Goal: Task Accomplishment & Management: Manage account settings

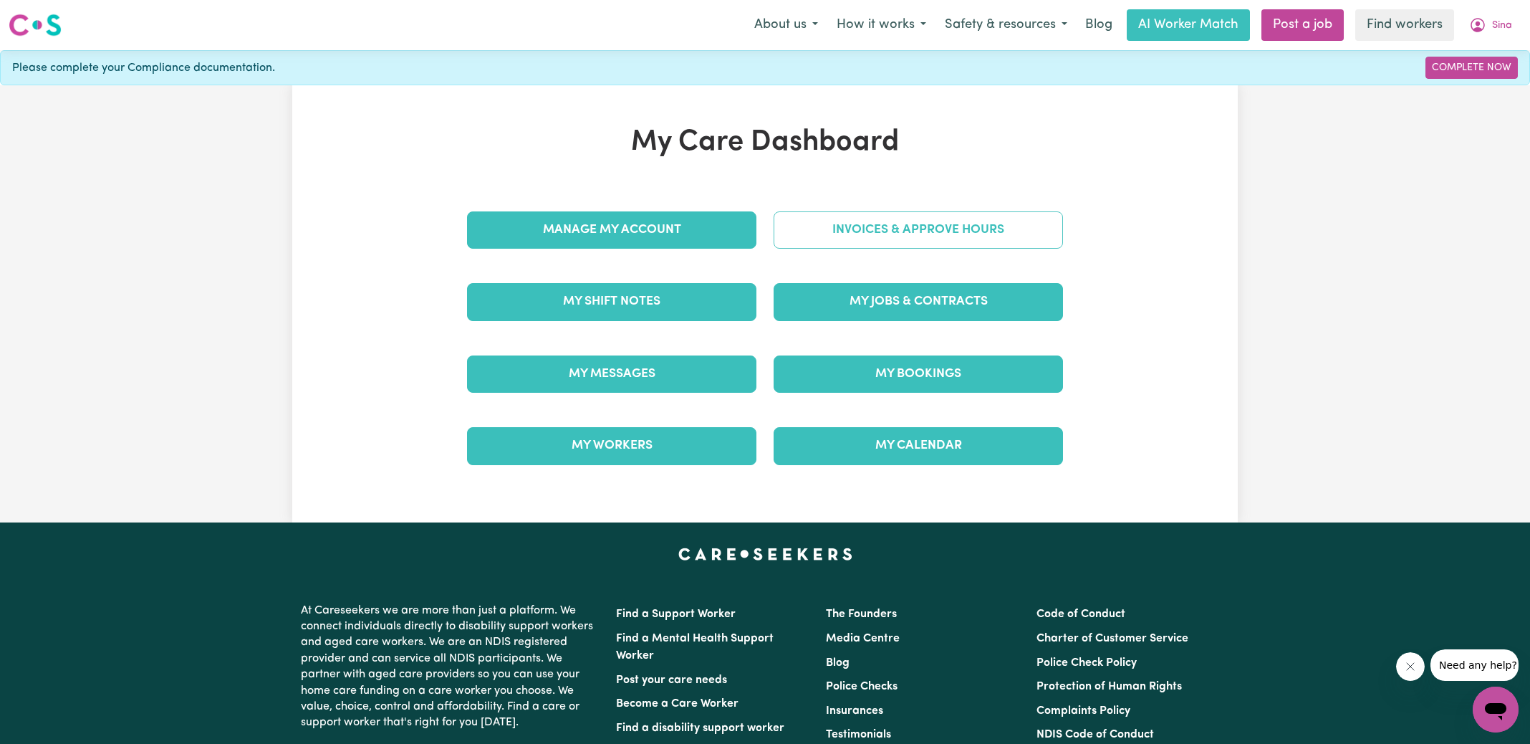
click at [872, 231] on link "Invoices & Approve Hours" at bounding box center [918, 229] width 289 height 37
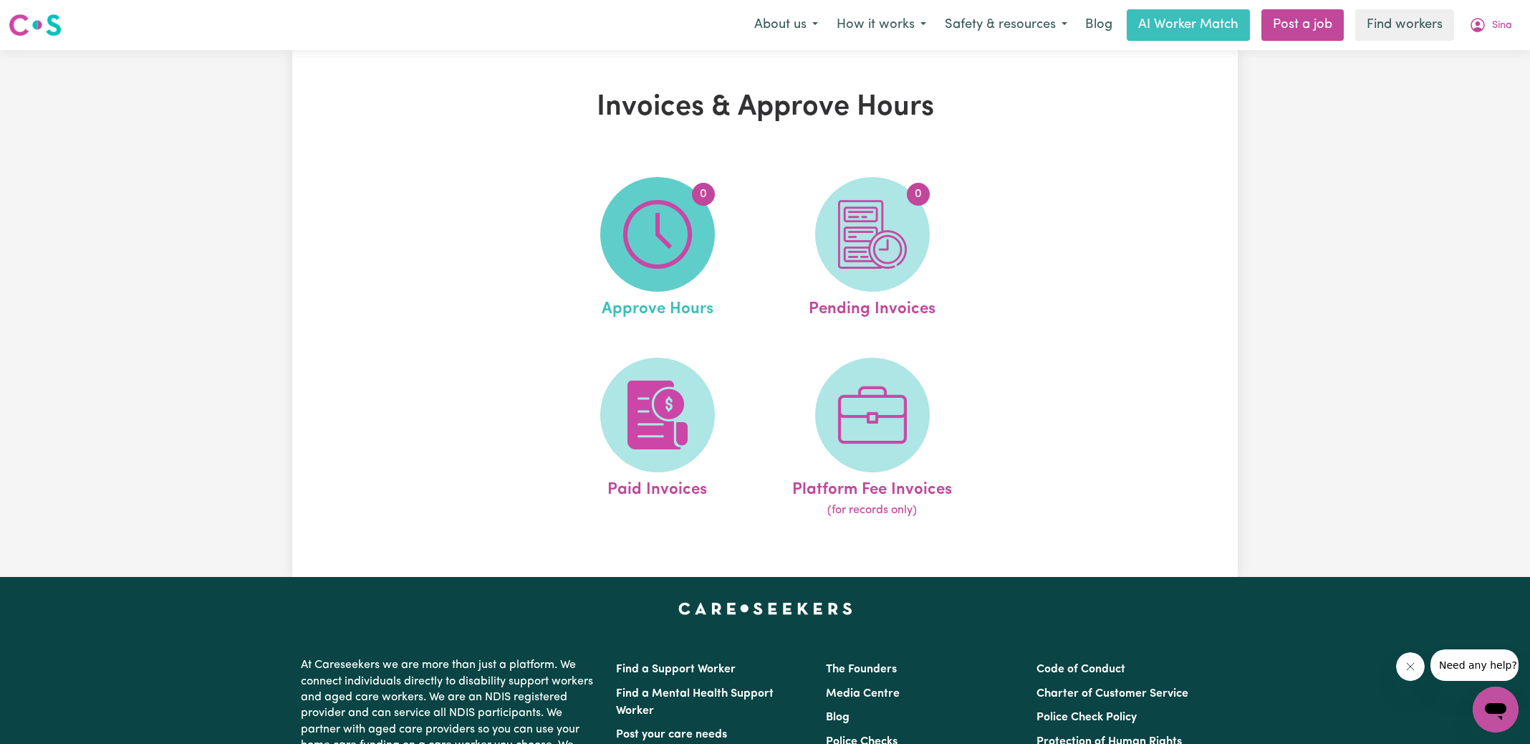
click at [677, 236] on img at bounding box center [657, 234] width 69 height 69
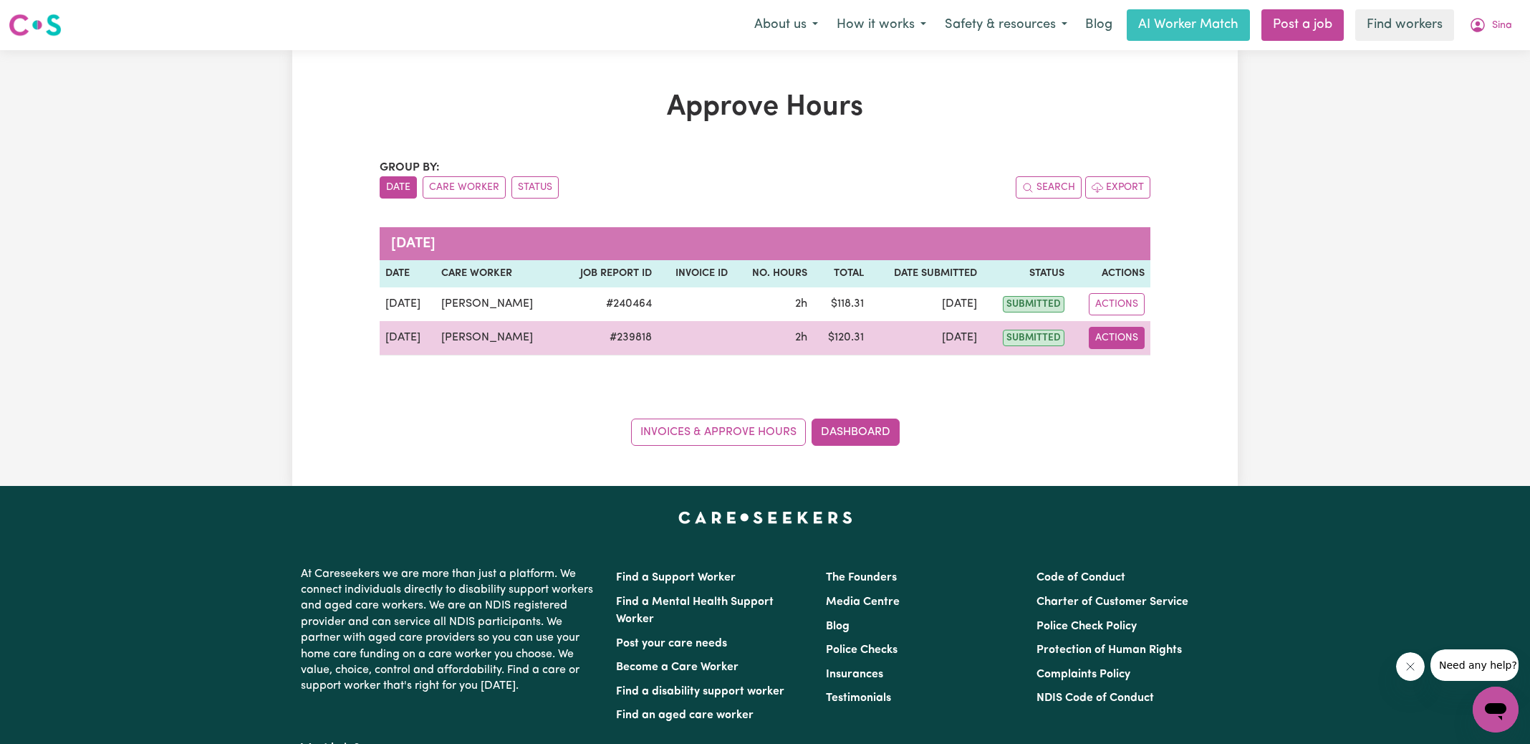
click at [1112, 344] on button "Actions" at bounding box center [1117, 338] width 56 height 22
click at [1143, 370] on link "View Job Report" at bounding box center [1153, 370] width 122 height 29
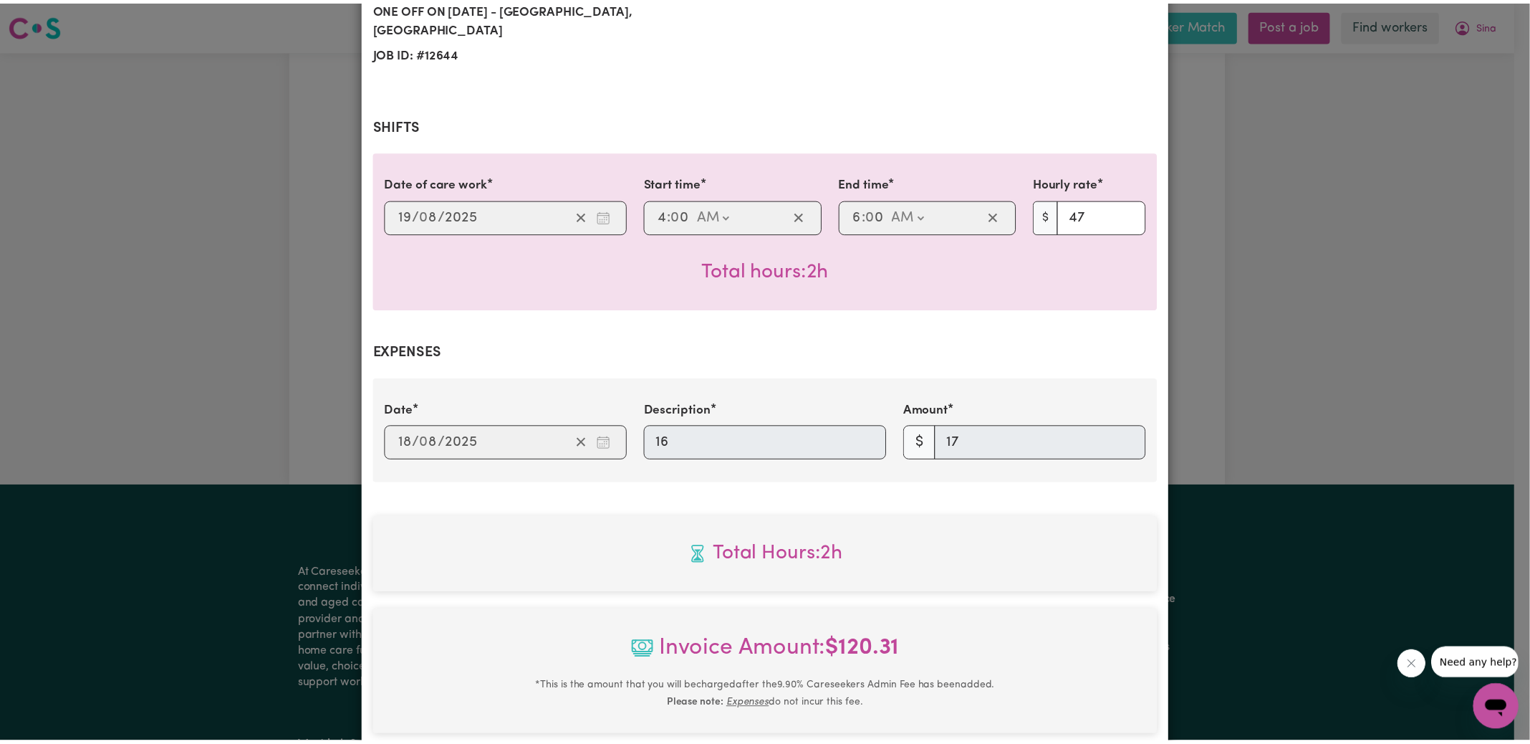
scroll to position [466, 0]
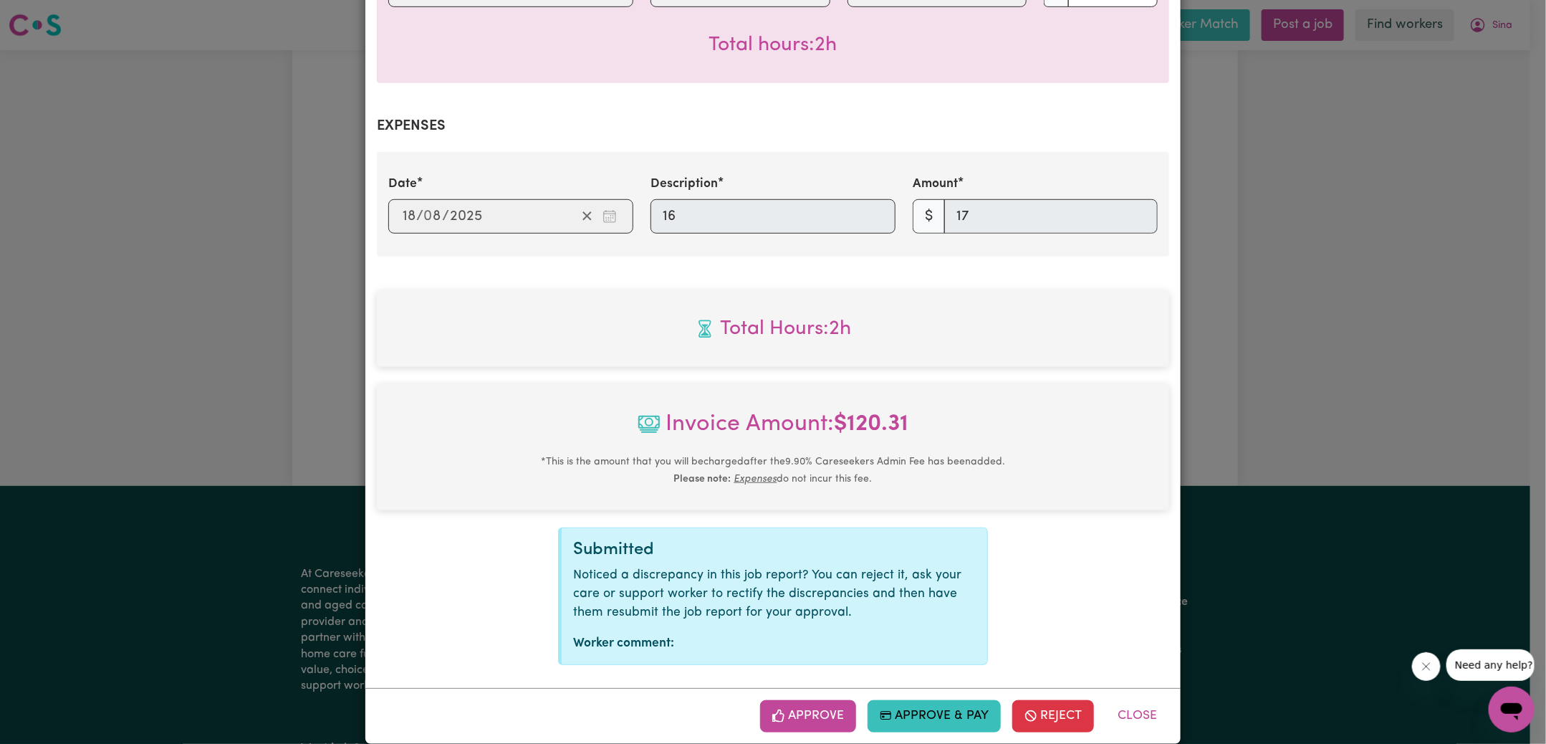
drag, startPoint x: 817, startPoint y: 696, endPoint x: 837, endPoint y: 681, distance: 26.1
click at [817, 700] on button "Approve" at bounding box center [808, 716] width 96 height 32
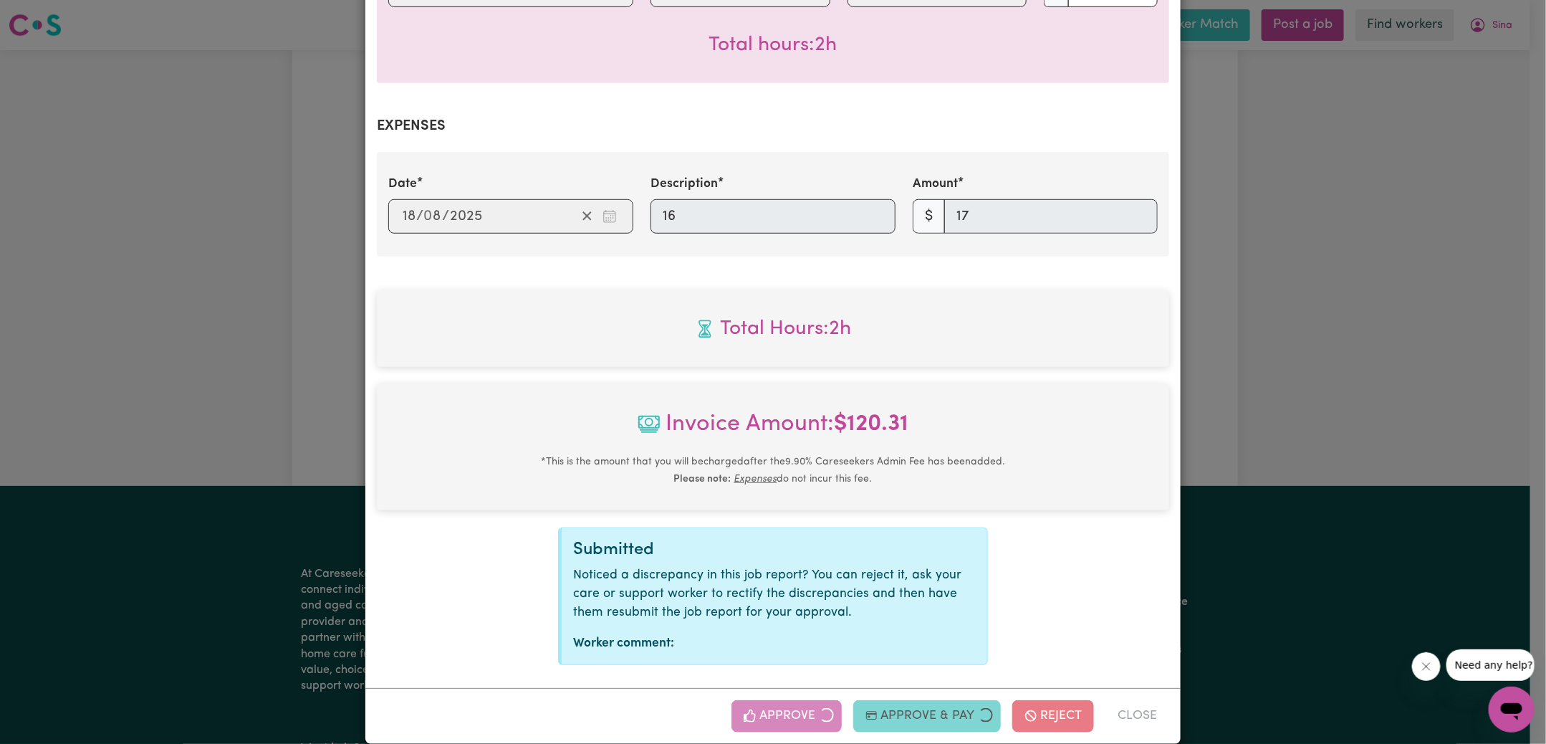
click at [1249, 367] on div "Job Report # 239818 - [PERSON_NAME] Summary Job report # 239818 Client name: [P…" at bounding box center [773, 372] width 1546 height 744
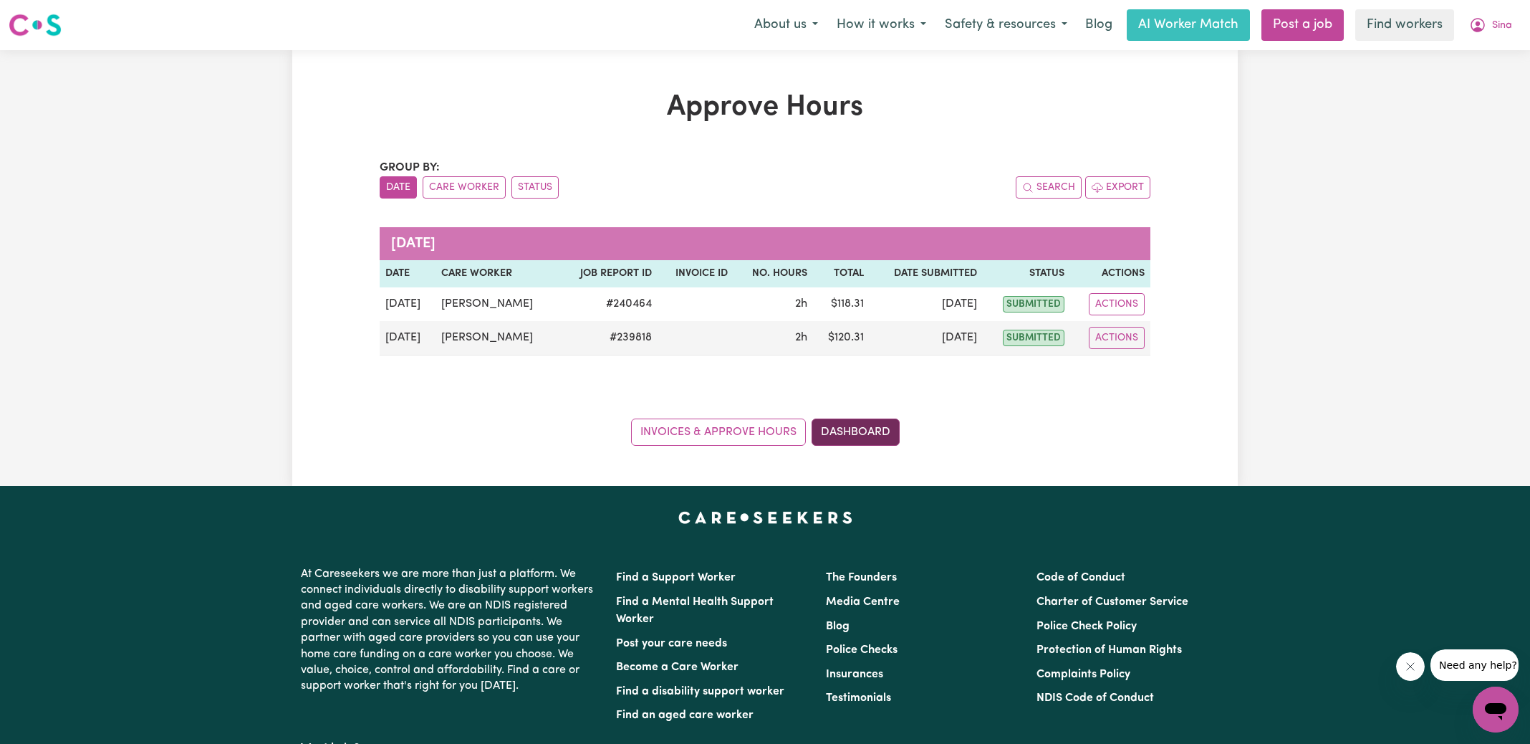
click at [879, 433] on link "Dashboard" at bounding box center [856, 431] width 88 height 27
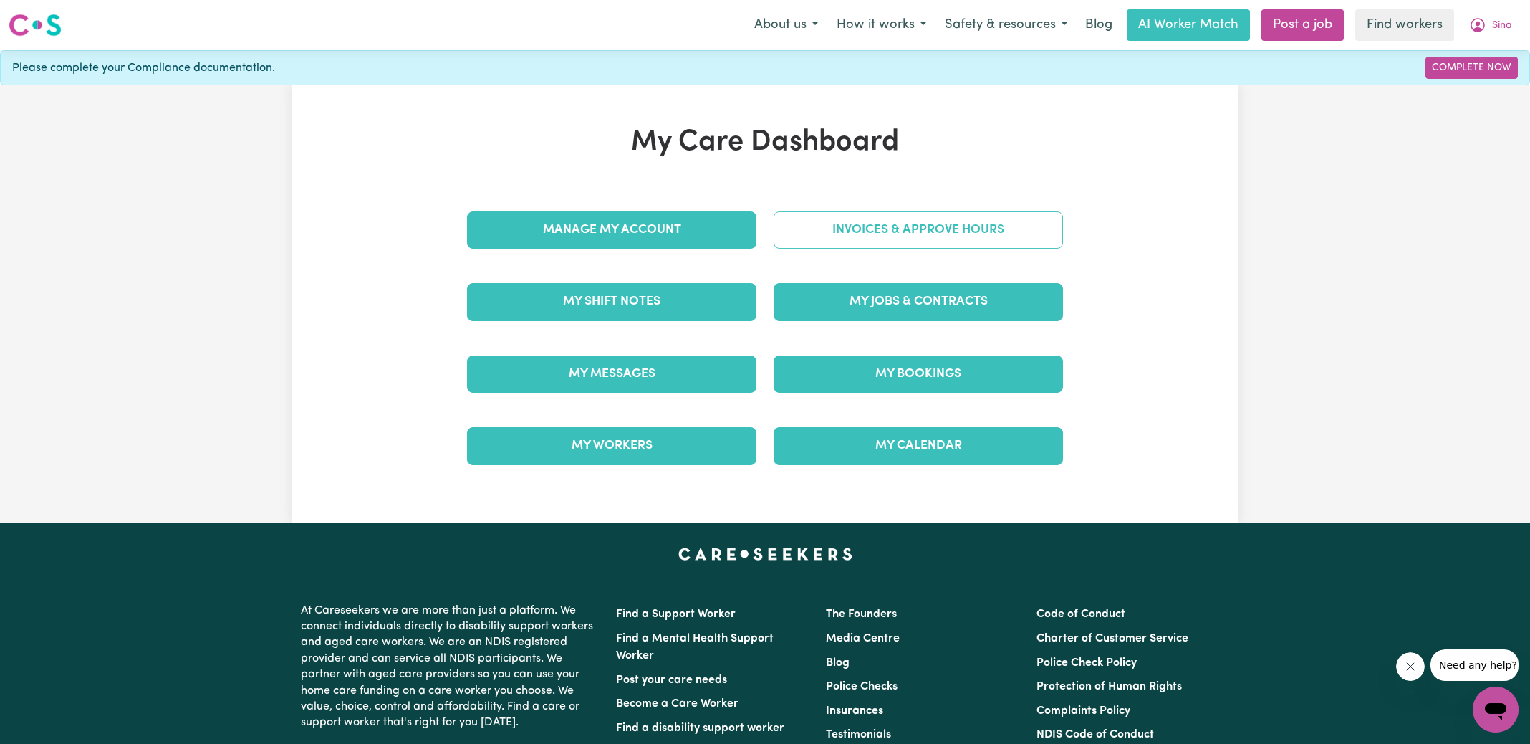
click at [849, 243] on link "Invoices & Approve Hours" at bounding box center [918, 229] width 289 height 37
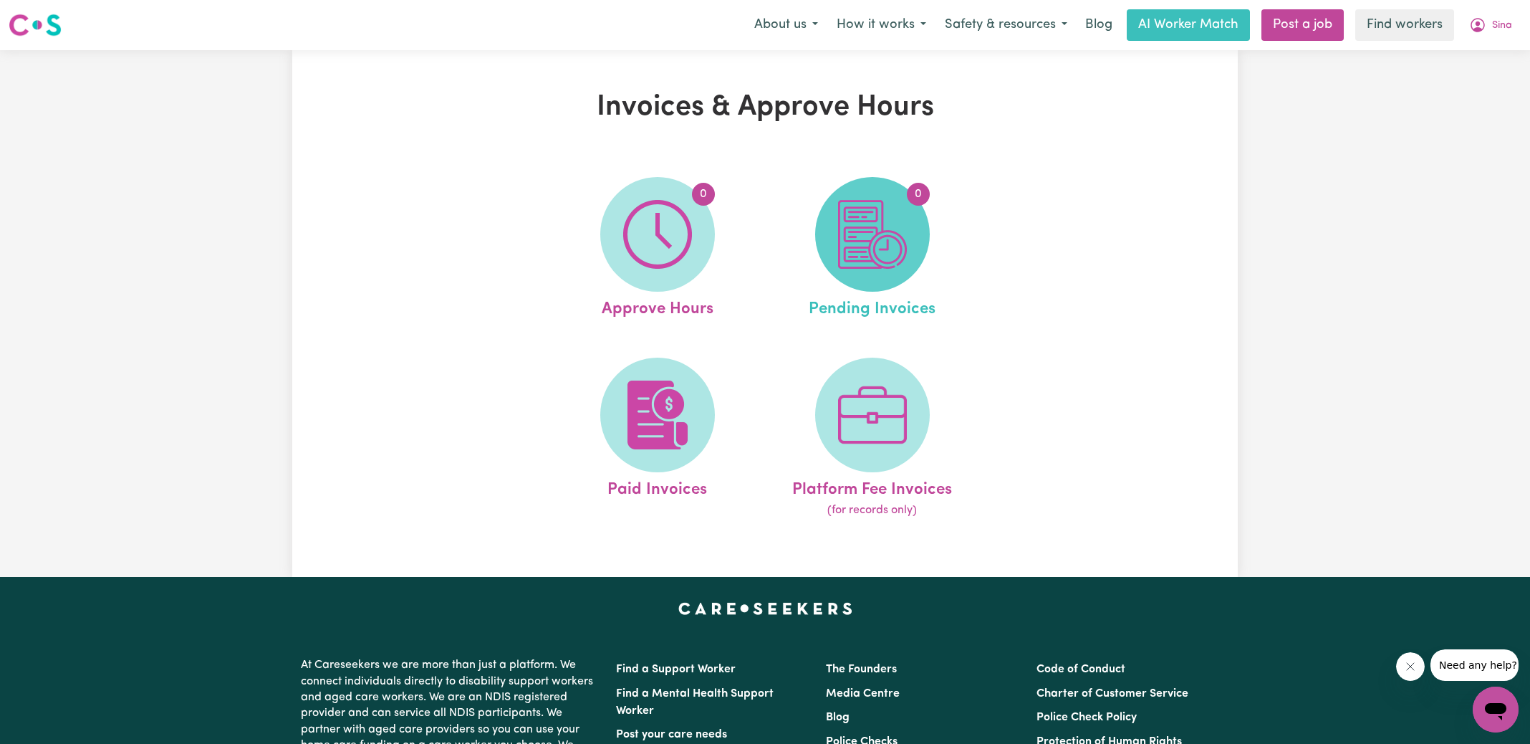
click at [849, 243] on img at bounding box center [872, 234] width 69 height 69
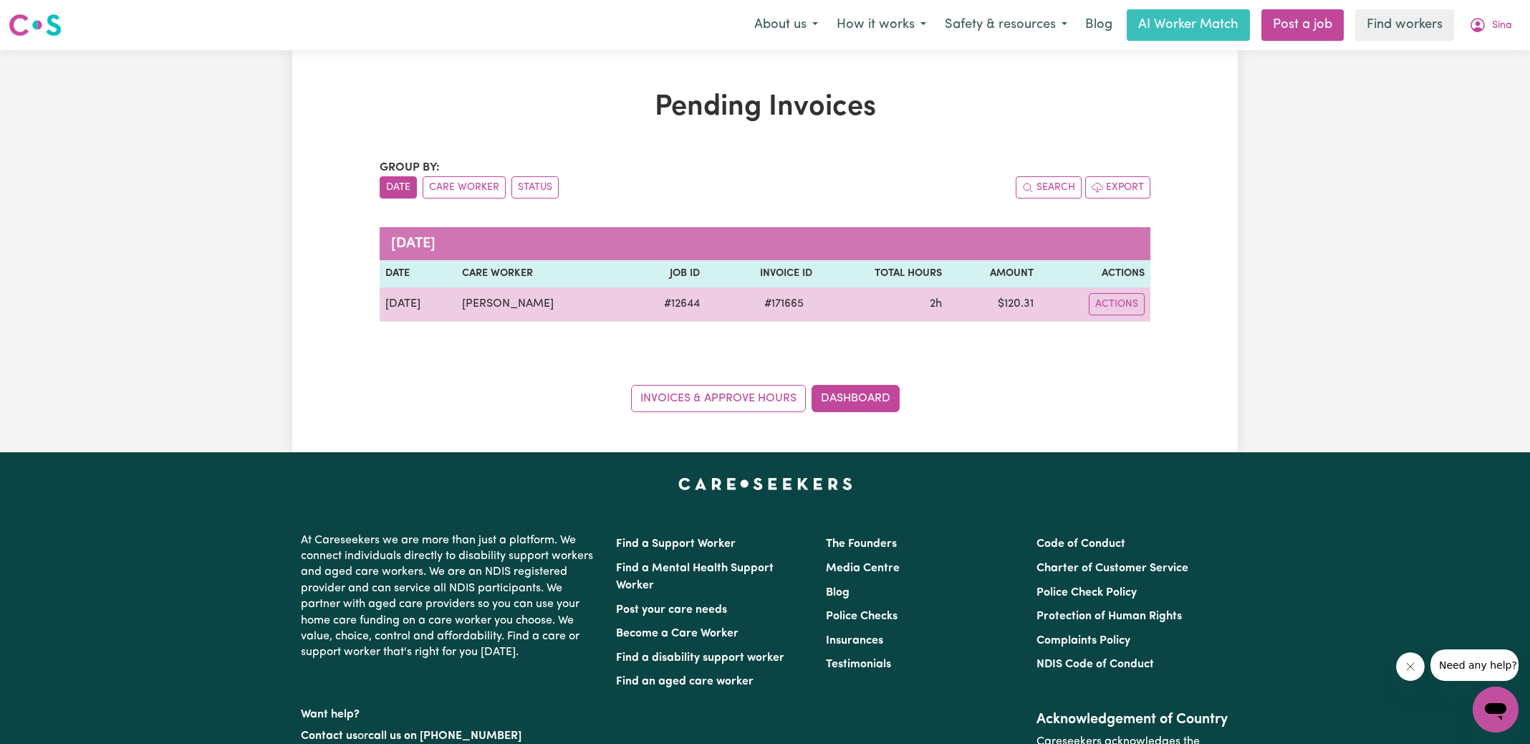
click at [775, 306] on span "# 171665" at bounding box center [784, 303] width 57 height 17
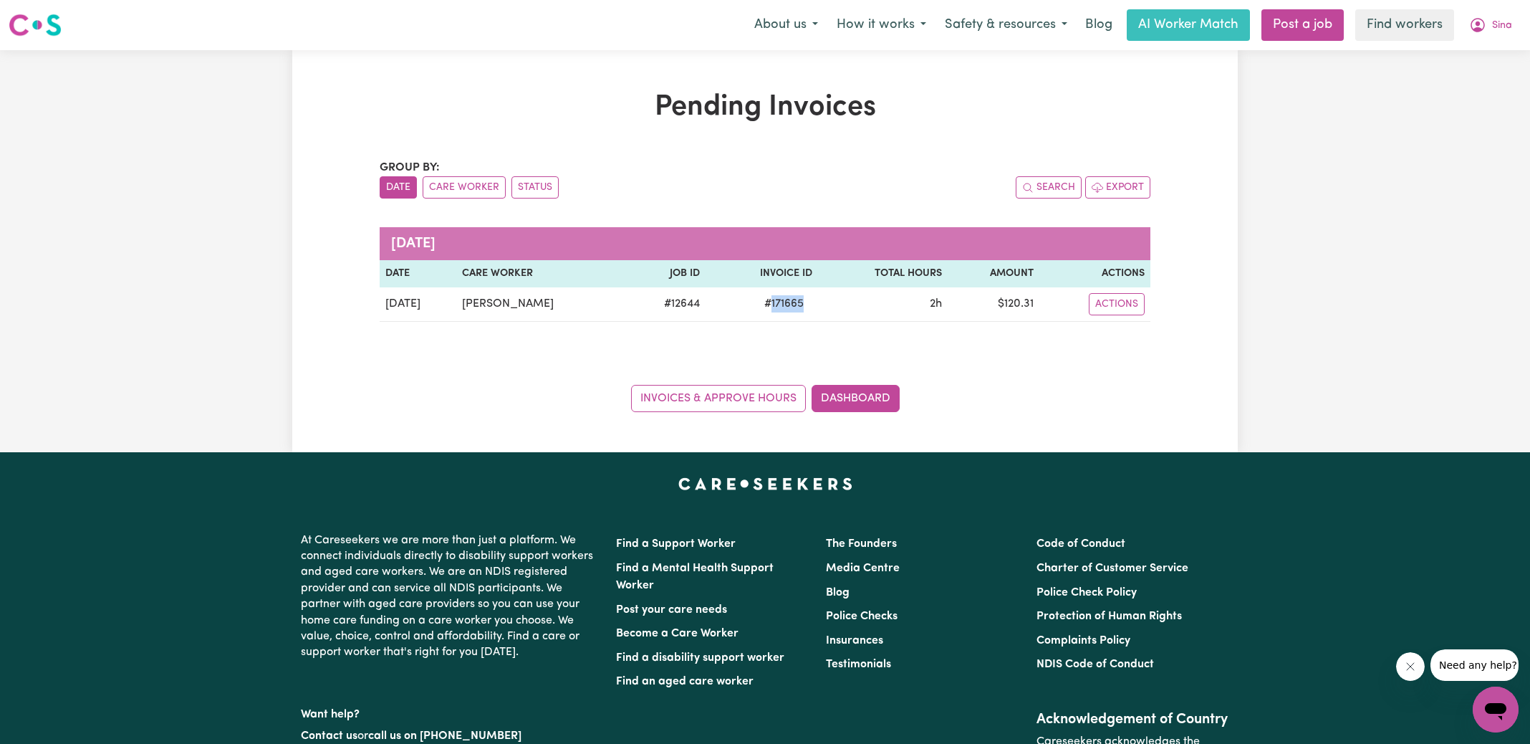
copy span "171665"
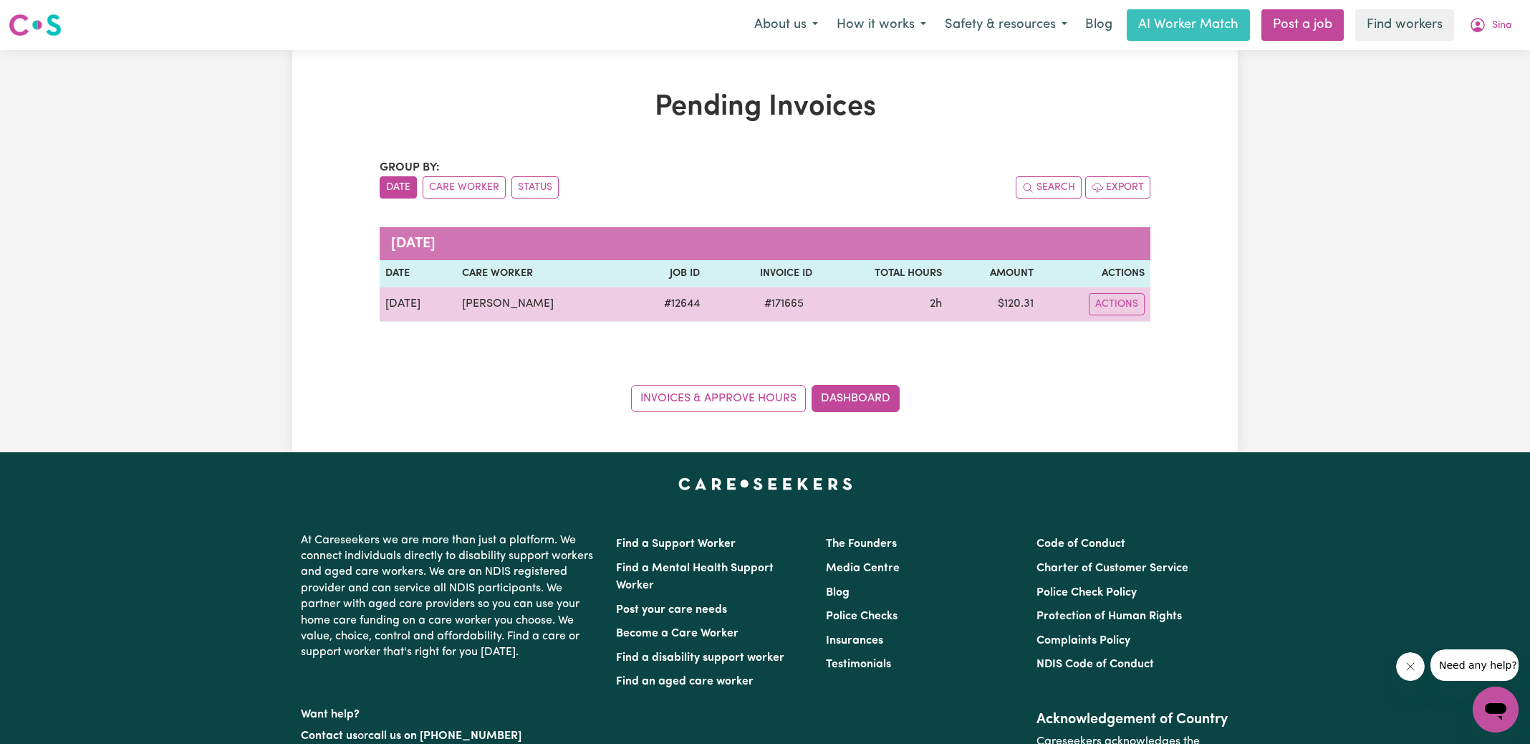
click at [1023, 301] on td "$ 120.31" at bounding box center [993, 304] width 91 height 34
click at [1023, 302] on td "$ 120.31" at bounding box center [993, 304] width 91 height 34
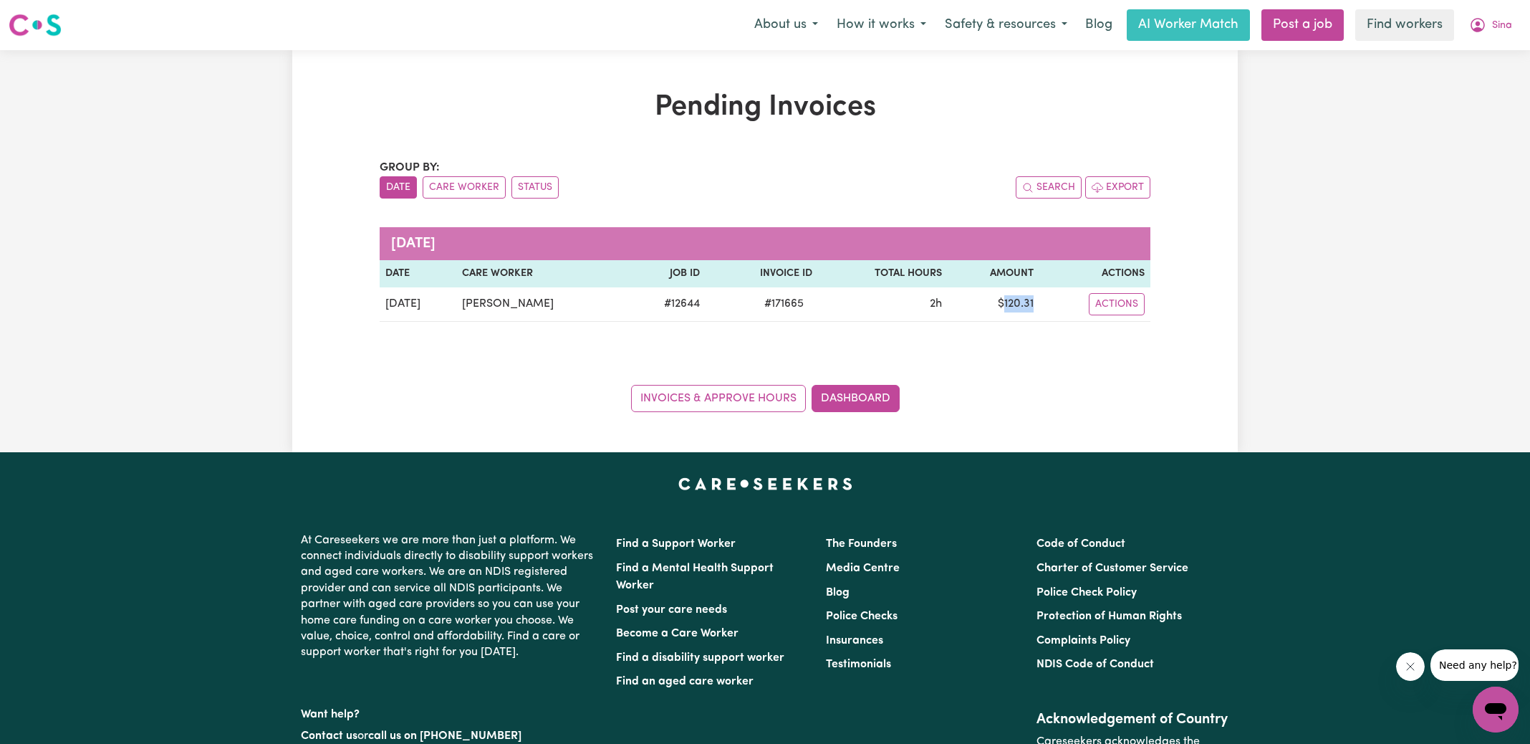
copy td "120.31"
click at [1482, 23] on icon "My Account" at bounding box center [1477, 24] width 17 height 17
click at [1463, 84] on link "Logout" at bounding box center [1464, 82] width 113 height 27
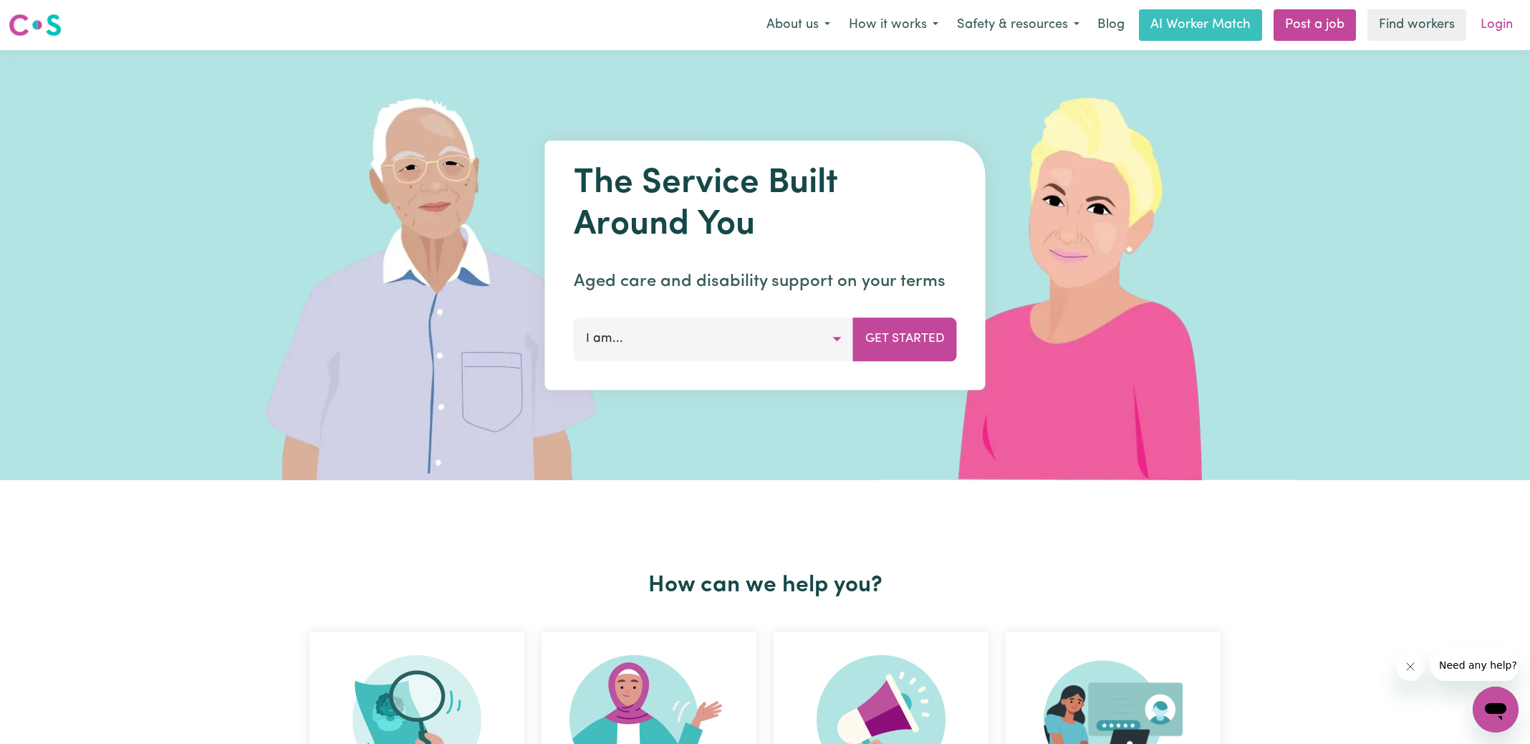
click at [1507, 31] on link "Login" at bounding box center [1496, 25] width 49 height 32
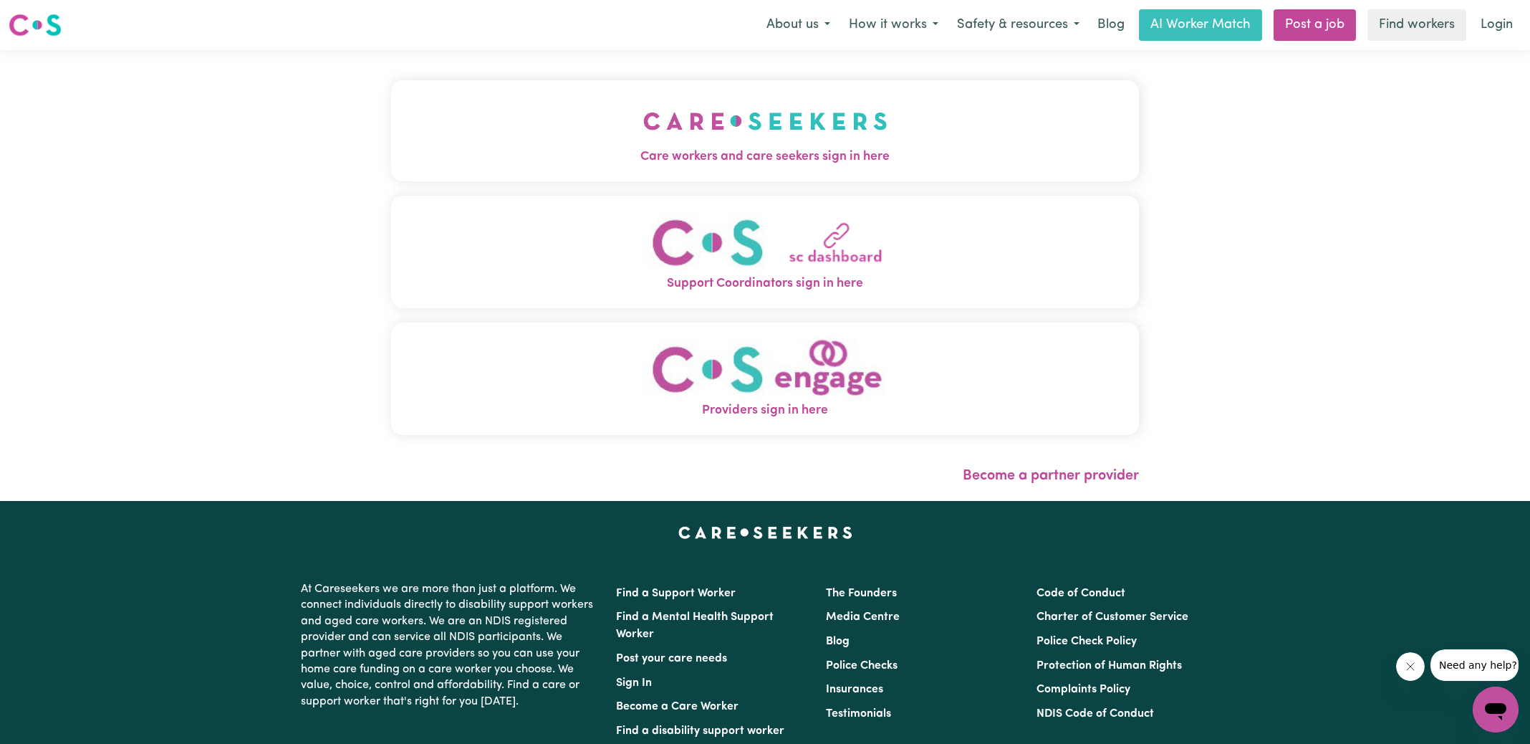
click at [853, 148] on span "Care workers and care seekers sign in here" at bounding box center [765, 157] width 748 height 19
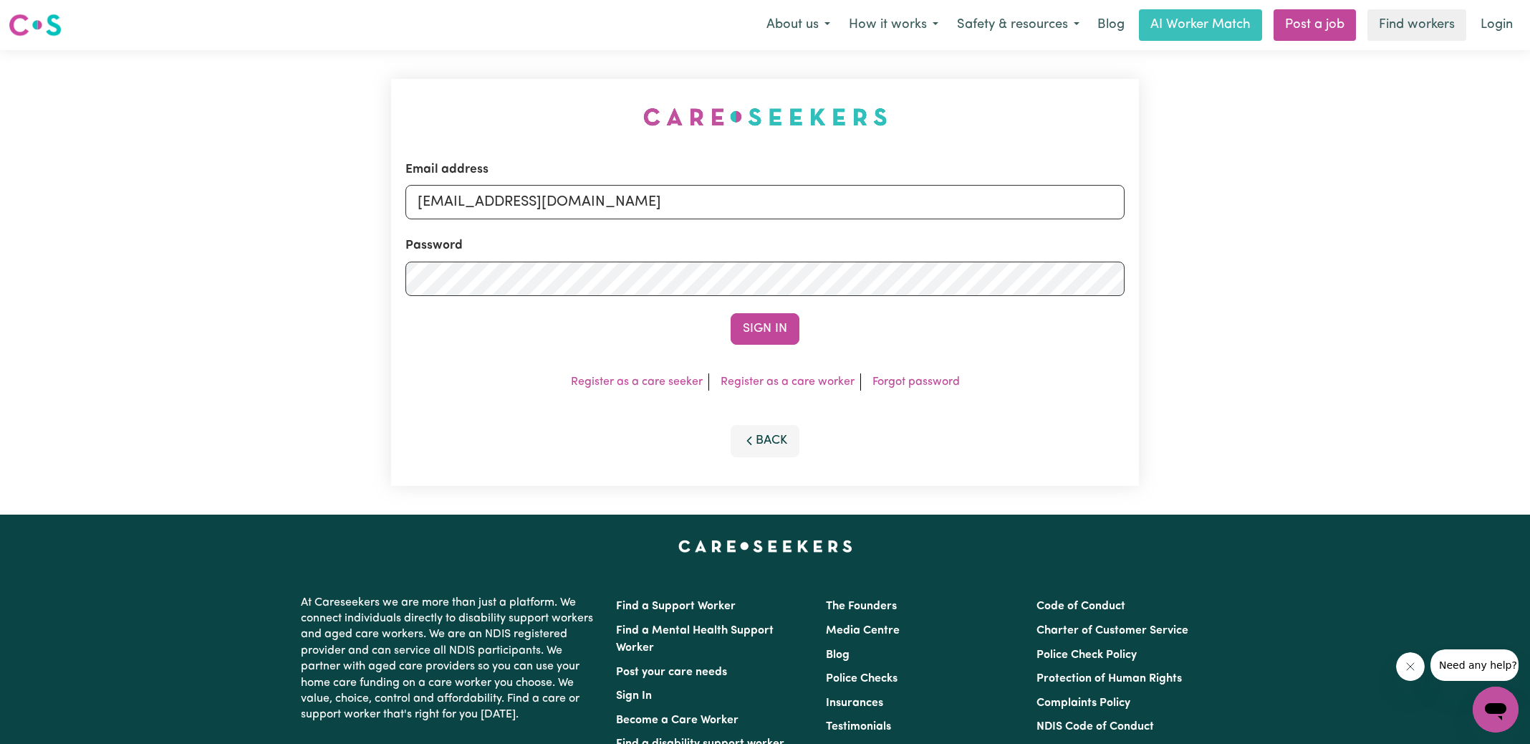
drag, startPoint x: 480, startPoint y: 104, endPoint x: 544, endPoint y: 116, distance: 65.6
click at [479, 104] on div "Email address [EMAIL_ADDRESS][DOMAIN_NAME] Password Sign In Register as a care …" at bounding box center [765, 282] width 765 height 464
drag, startPoint x: 489, startPoint y: 206, endPoint x: 1526, endPoint y: 226, distance: 1037.4
click at [1526, 226] on div "Email address [EMAIL_ADDRESS][DOMAIN_NAME] Password Sign In Register as a care …" at bounding box center [765, 282] width 1530 height 464
type input "[EMAIL_ADDRESS][DOMAIN_NAME]"
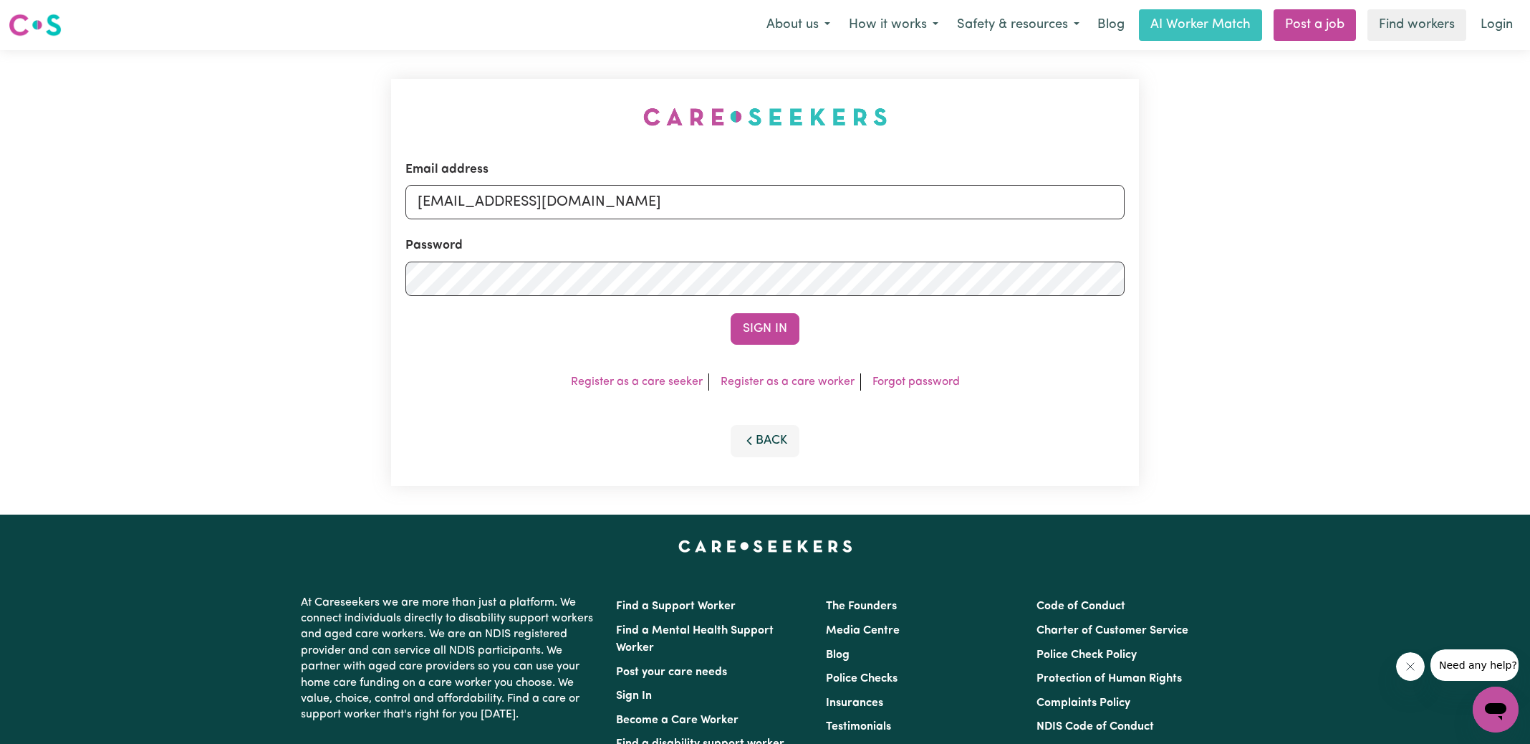
click at [731, 313] on button "Sign In" at bounding box center [765, 329] width 69 height 32
